Goal: Obtain resource: Download file/media

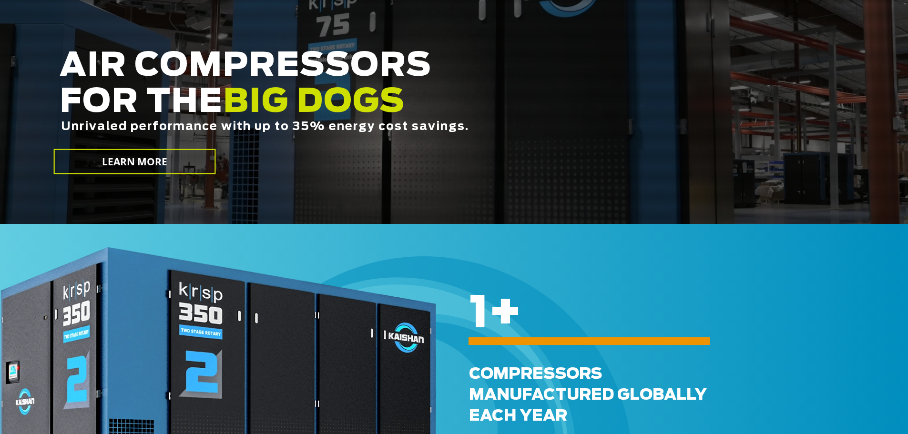
scroll to position [234, 0]
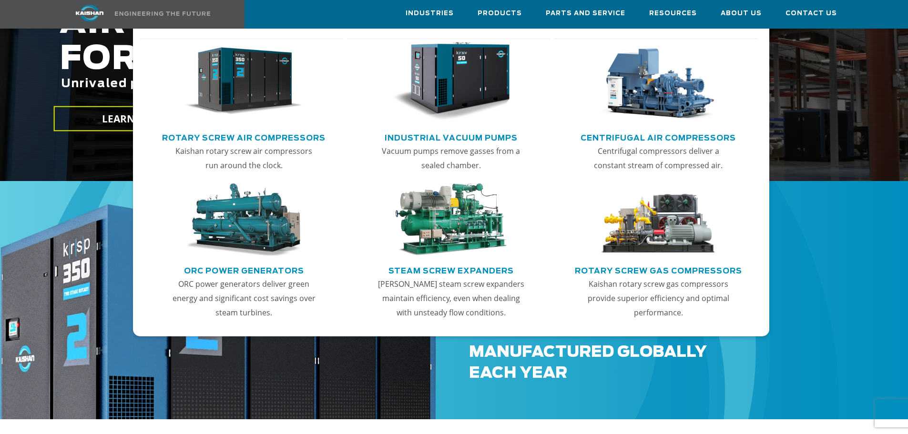
click at [296, 135] on link "Rotary Screw Air Compressors" at bounding box center [244, 137] width 164 height 14
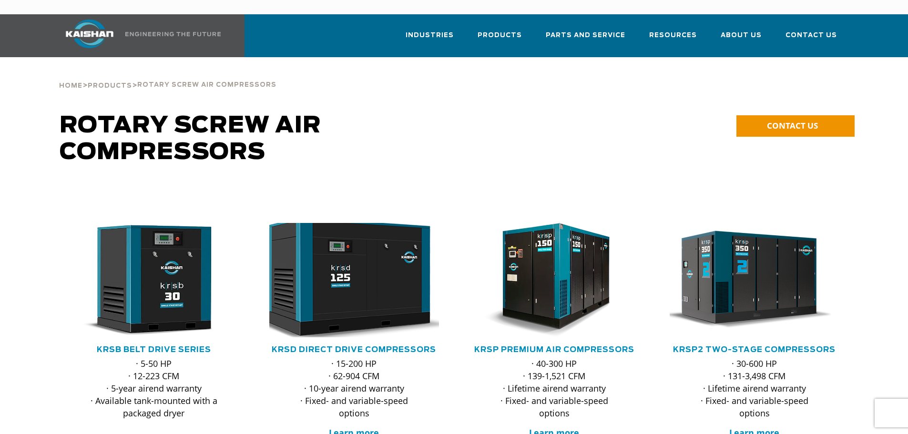
click at [356, 248] on img at bounding box center [347, 280] width 187 height 126
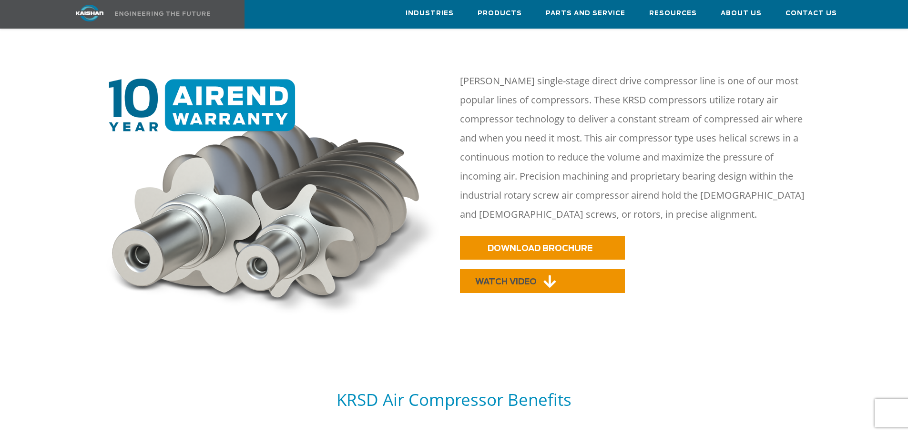
scroll to position [429, 0]
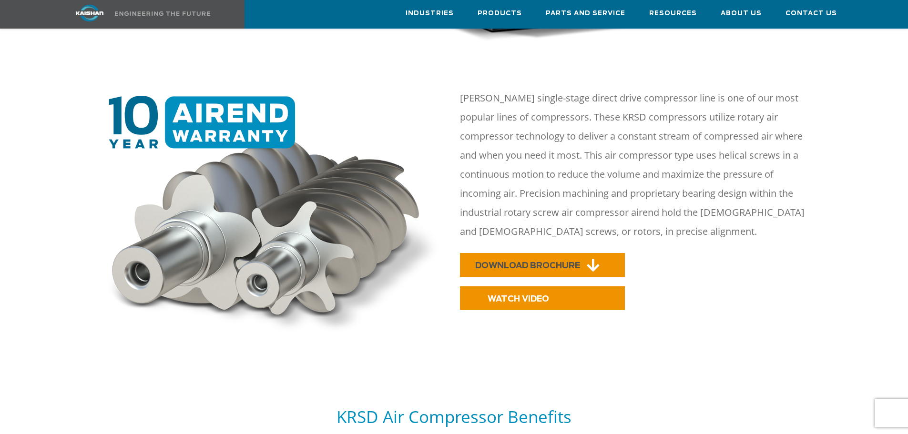
click at [531, 253] on link "DOWNLOAD BROCHURE" at bounding box center [542, 265] width 165 height 24
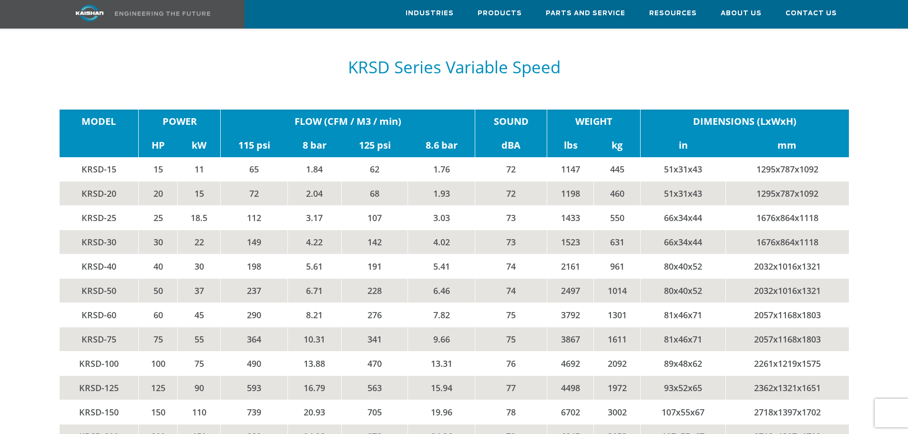
scroll to position [2050, 0]
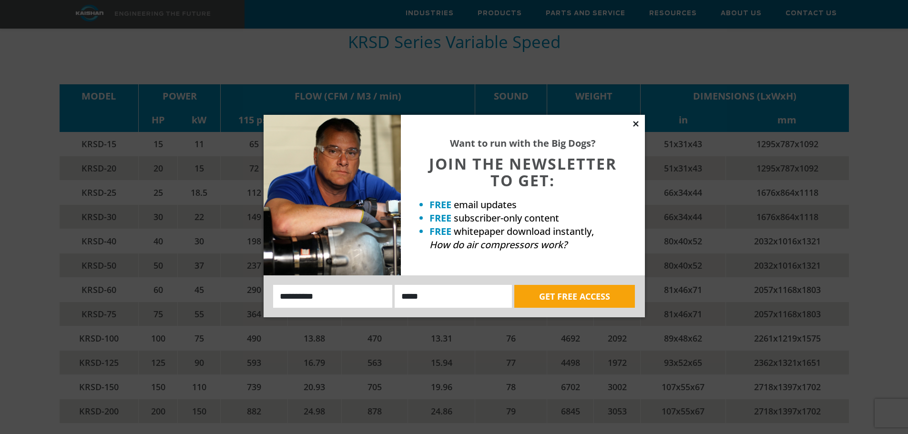
click at [638, 124] on icon at bounding box center [636, 124] width 9 height 9
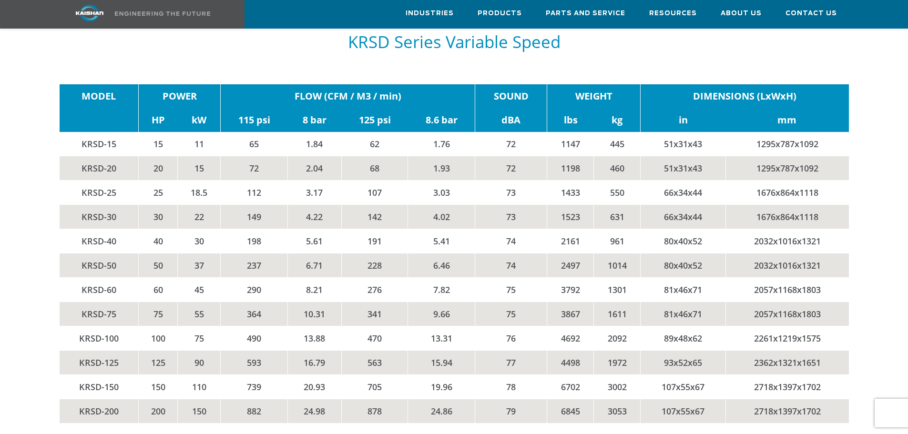
click at [371, 84] on td "FLOW (CFM / M3 / min)" at bounding box center [348, 96] width 255 height 24
click at [313, 350] on td "16.79" at bounding box center [315, 362] width 54 height 24
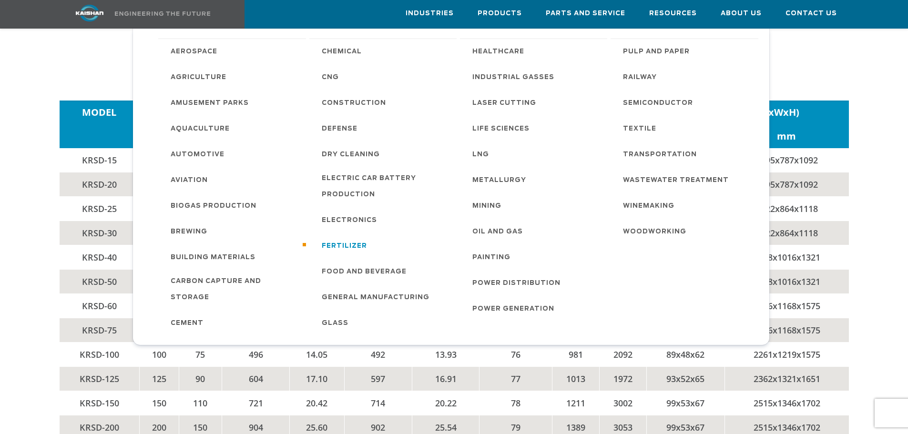
scroll to position [1570, 0]
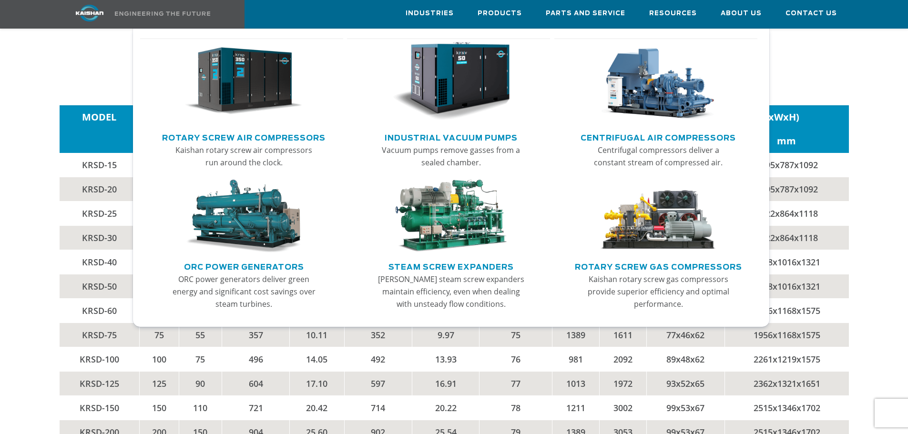
click at [267, 135] on link "Rotary Screw Air Compressors" at bounding box center [244, 137] width 164 height 14
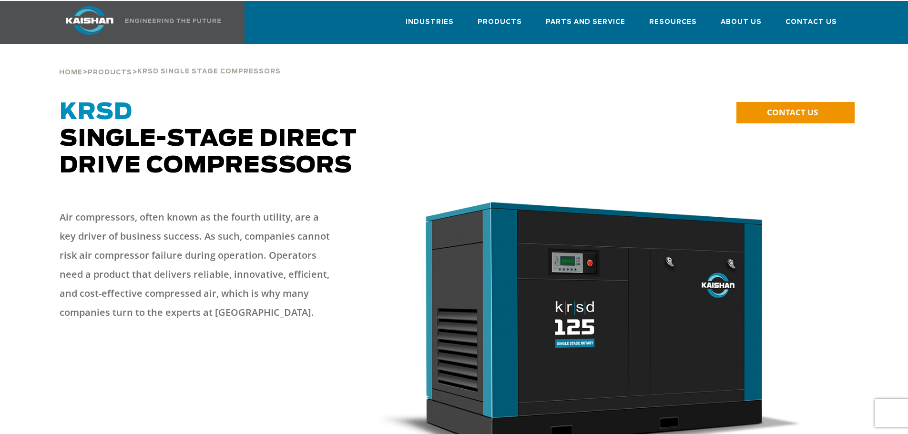
scroll to position [0, 0]
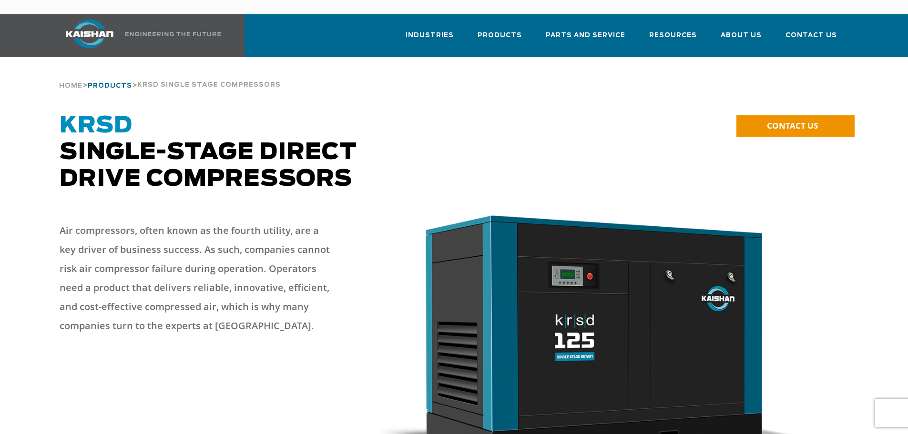
click at [111, 83] on span "Products" at bounding box center [110, 86] width 44 height 6
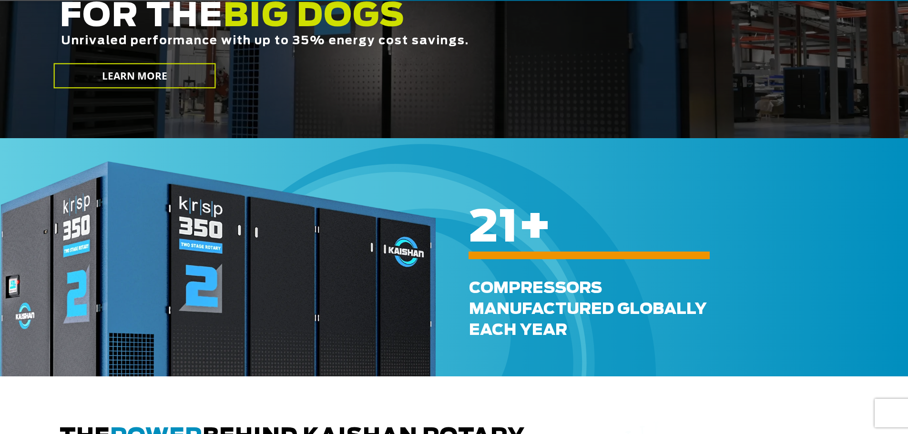
scroll to position [277, 0]
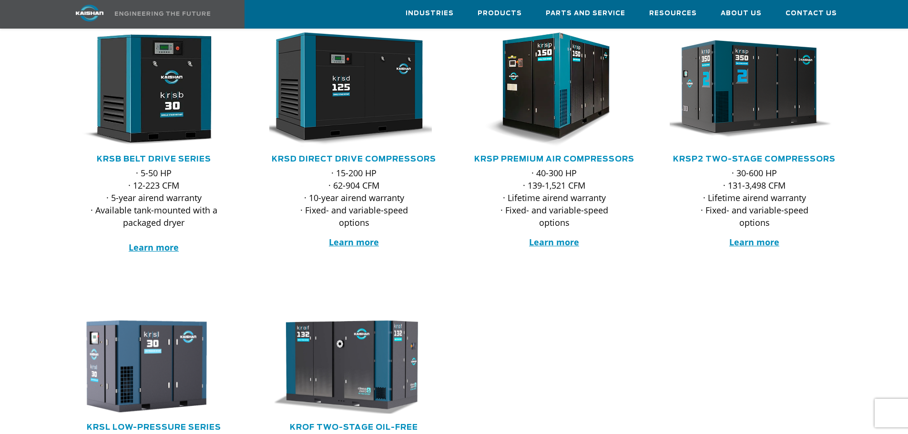
scroll to position [143, 0]
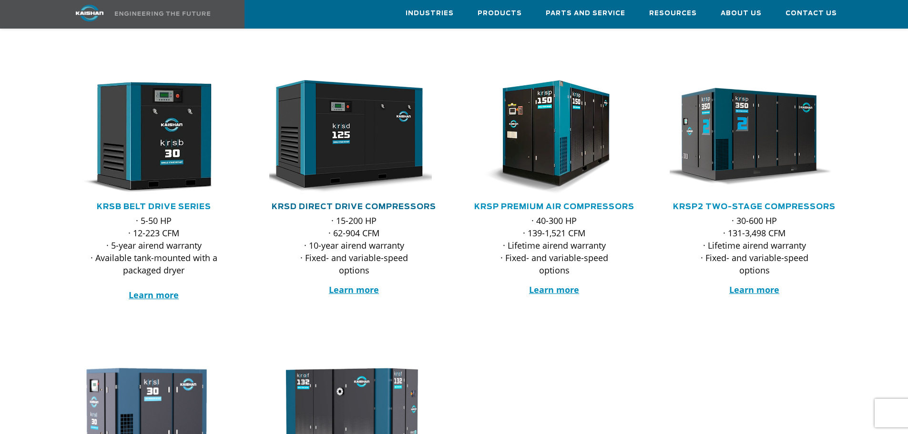
click at [350, 203] on link "KRSD Direct Drive Compressors" at bounding box center [354, 207] width 165 height 8
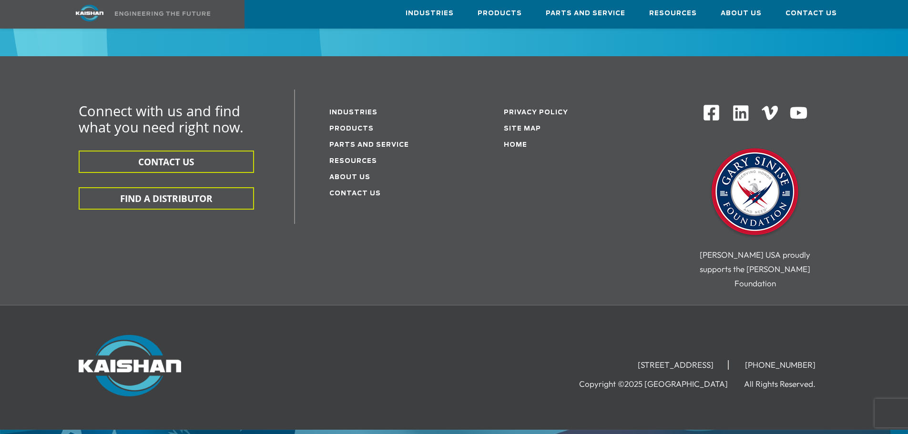
scroll to position [3034, 0]
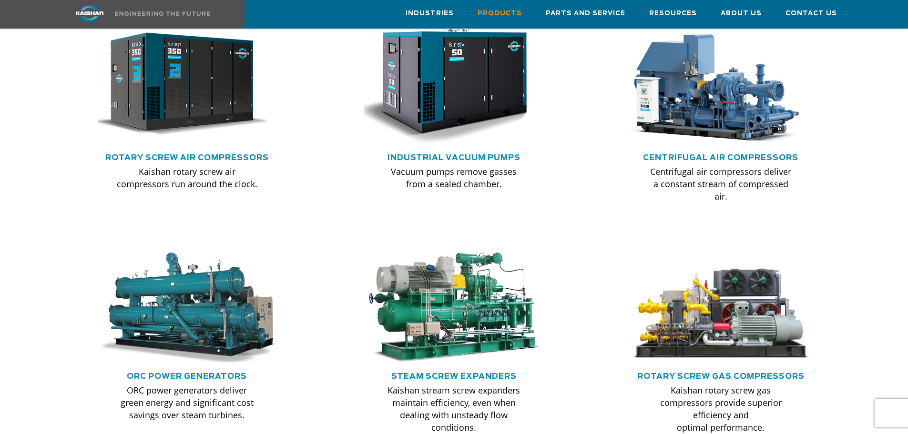
scroll to position [620, 0]
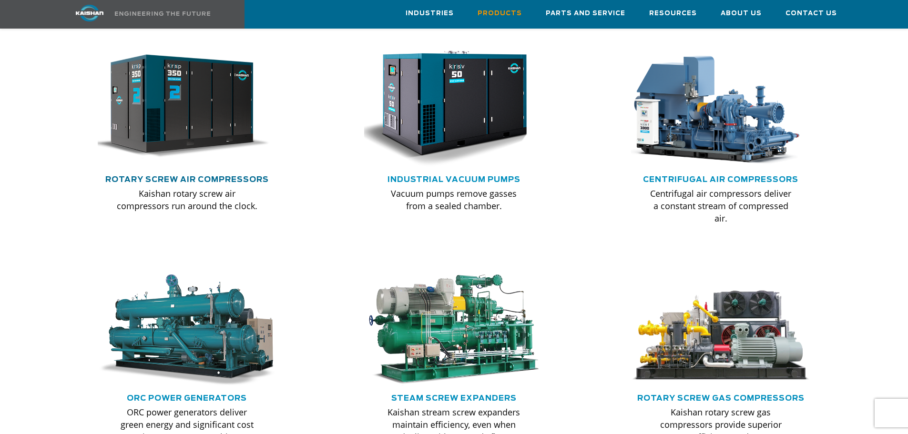
click at [247, 176] on link "Rotary Screw Air Compressors" at bounding box center [187, 180] width 164 height 8
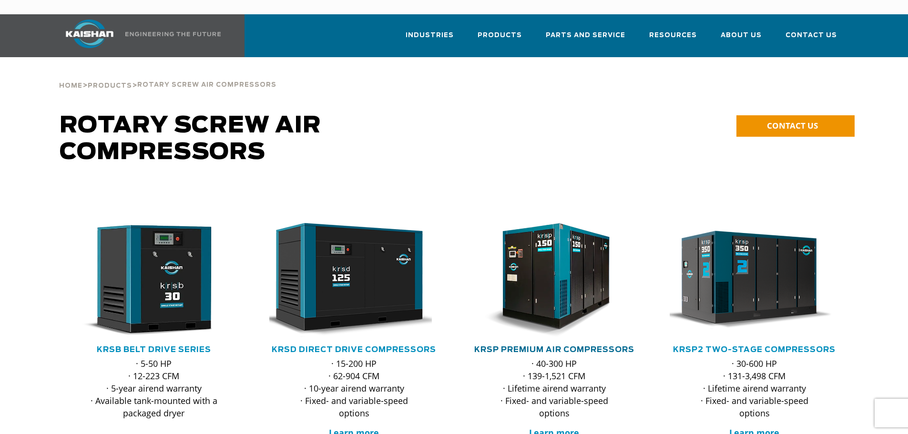
click at [578, 346] on link "KRSP Premium Air Compressors" at bounding box center [554, 350] width 160 height 8
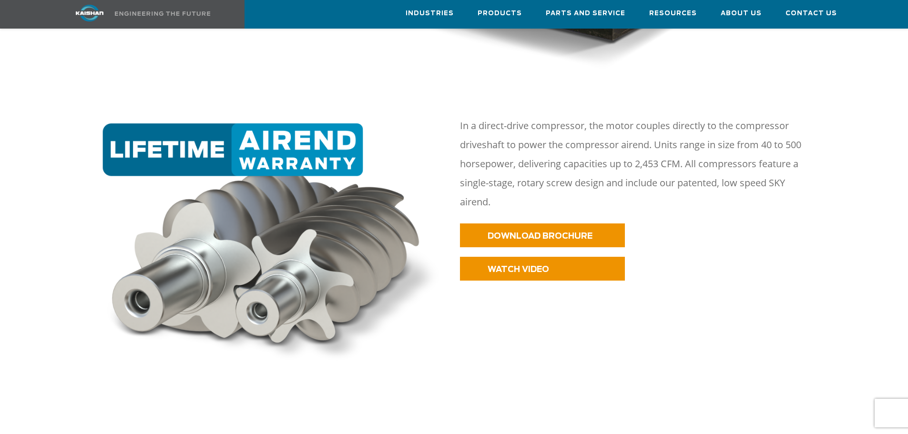
scroll to position [477, 0]
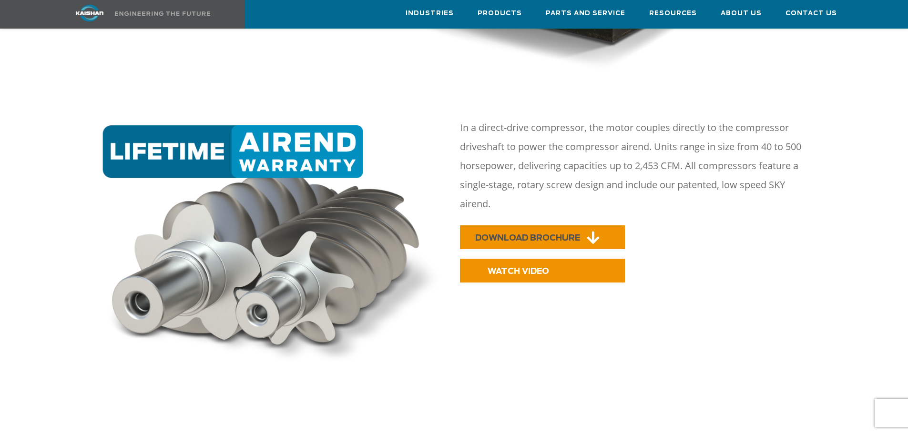
click at [498, 226] on link "DOWNLOAD BROCHURE" at bounding box center [542, 238] width 165 height 24
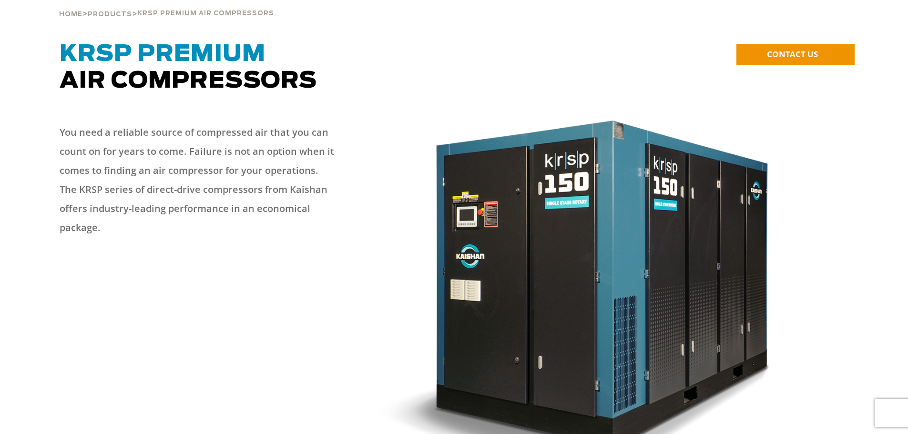
scroll to position [0, 0]
